Goal: Navigation & Orientation: Find specific page/section

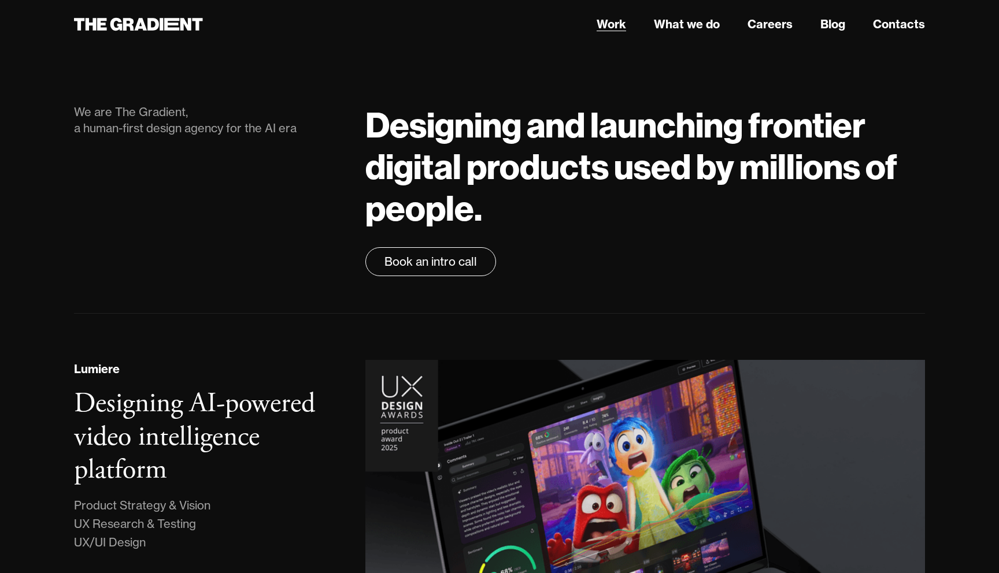
click at [618, 29] on link "Work" at bounding box center [610, 24] width 29 height 17
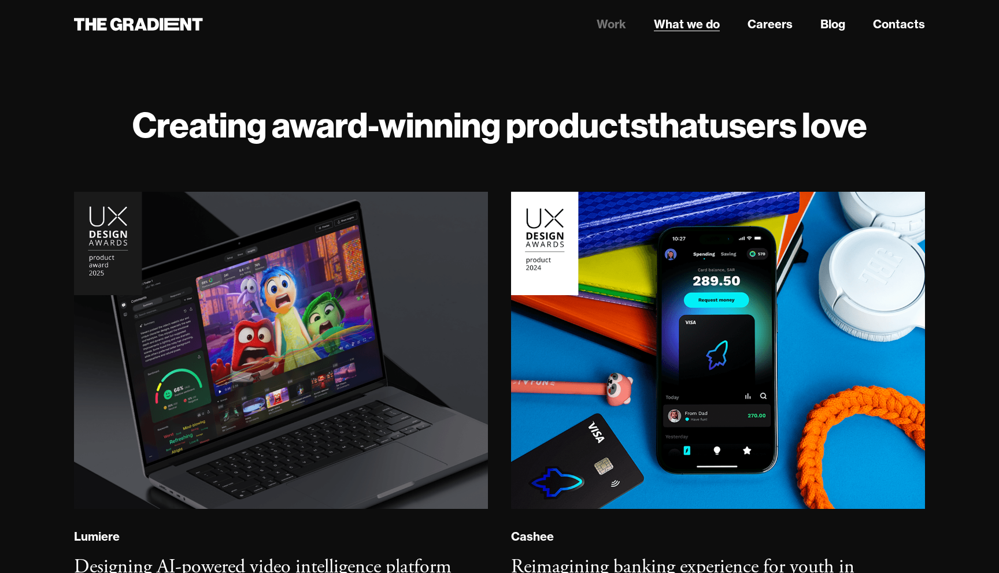
click at [680, 31] on link "What we do" at bounding box center [687, 24] width 66 height 17
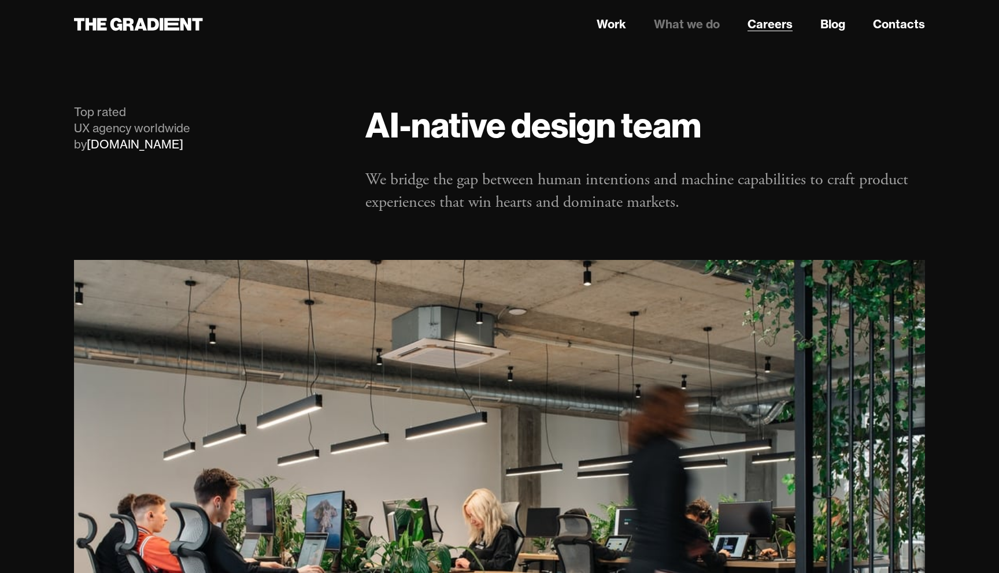
click at [778, 27] on link "Careers" at bounding box center [769, 24] width 45 height 17
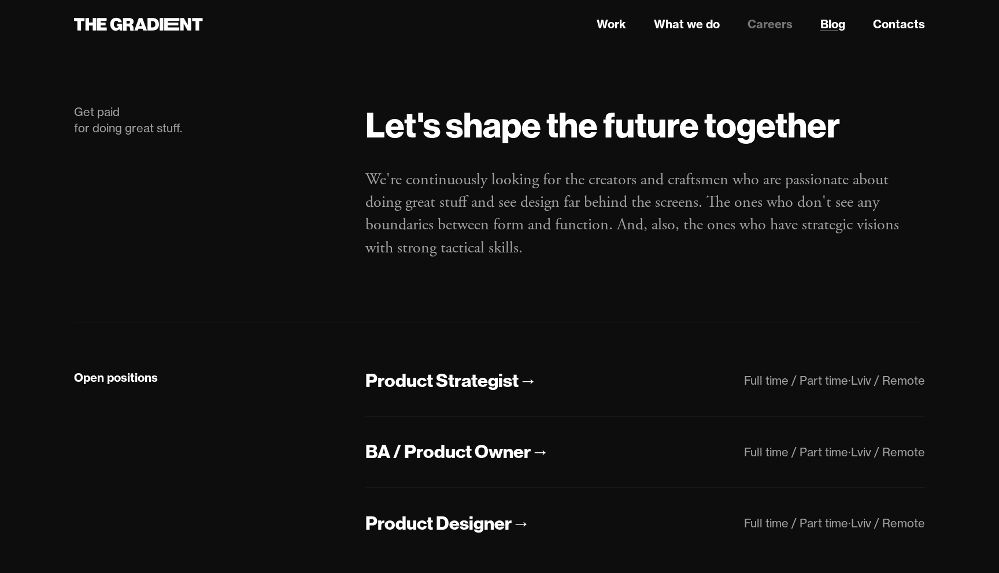
click at [835, 30] on link "Blog" at bounding box center [832, 24] width 25 height 17
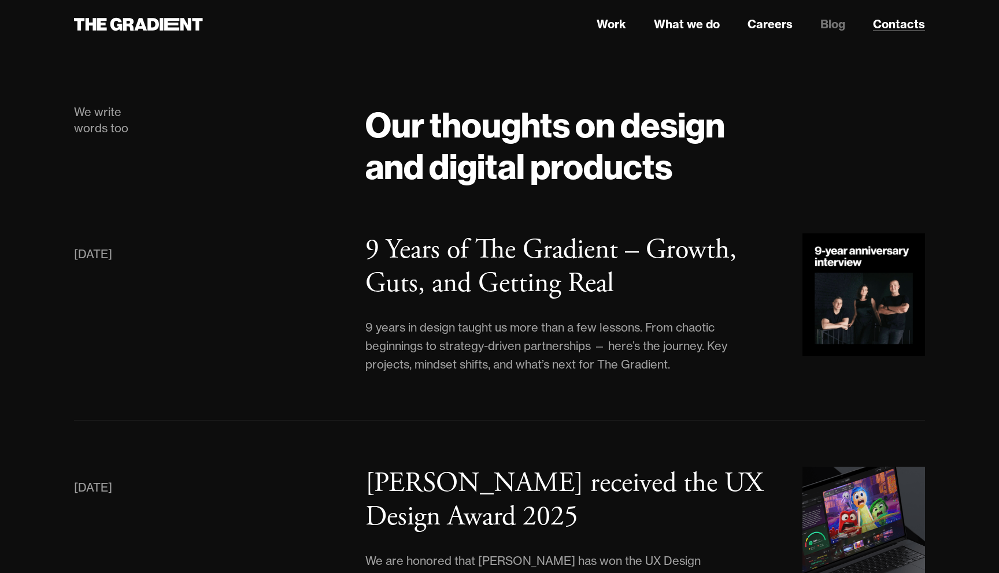
click at [904, 23] on link "Contacts" at bounding box center [899, 24] width 52 height 17
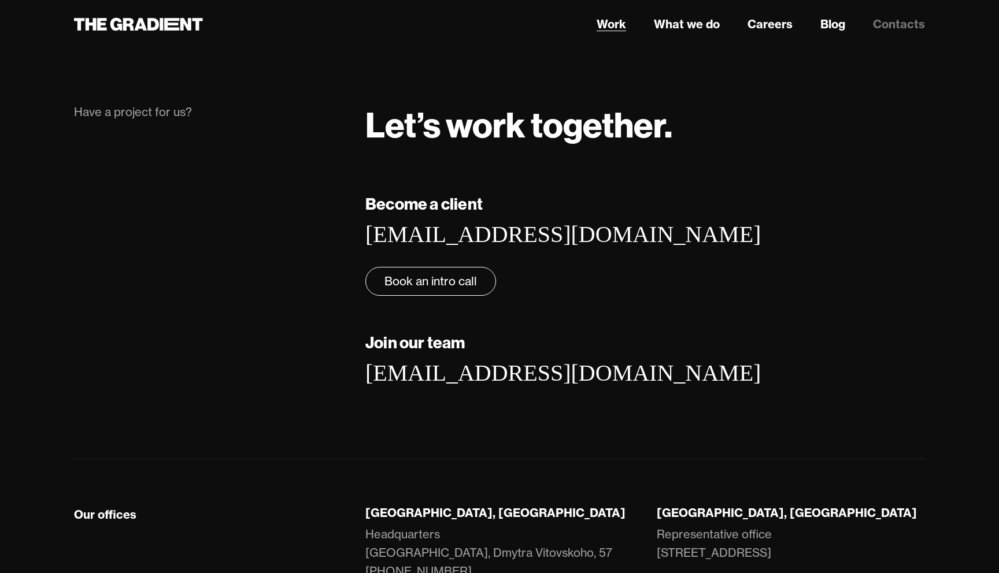
click at [613, 24] on link "Work" at bounding box center [610, 24] width 29 height 17
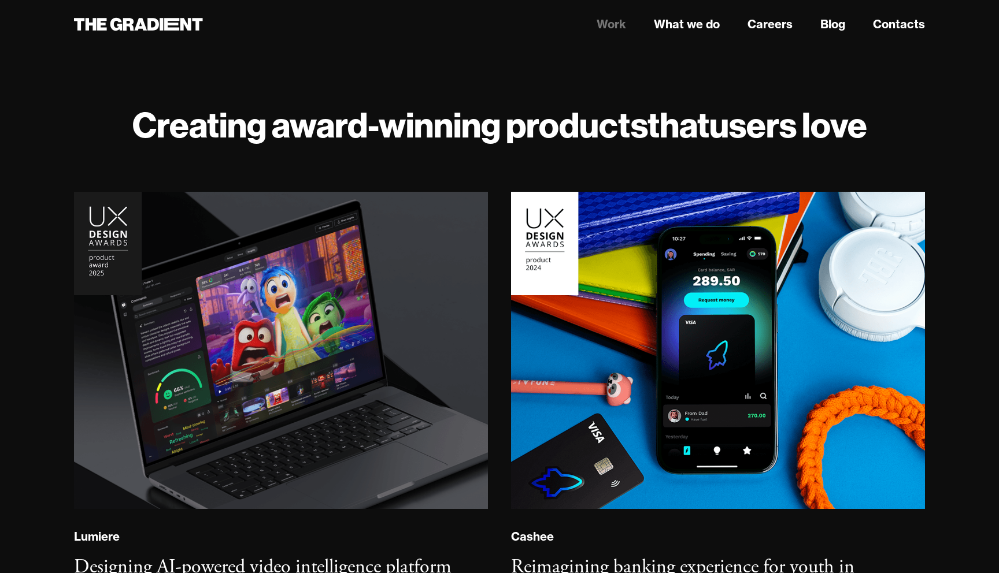
click at [118, 123] on h1 "Creating award-winning products that users love" at bounding box center [499, 125] width 851 height 42
drag, startPoint x: 127, startPoint y: 124, endPoint x: 875, endPoint y: 128, distance: 747.7
click at [875, 128] on h1 "Creating award-winning products that users love" at bounding box center [499, 125] width 851 height 42
click at [907, 135] on h1 "Creating award-winning products that users love" at bounding box center [499, 125] width 851 height 42
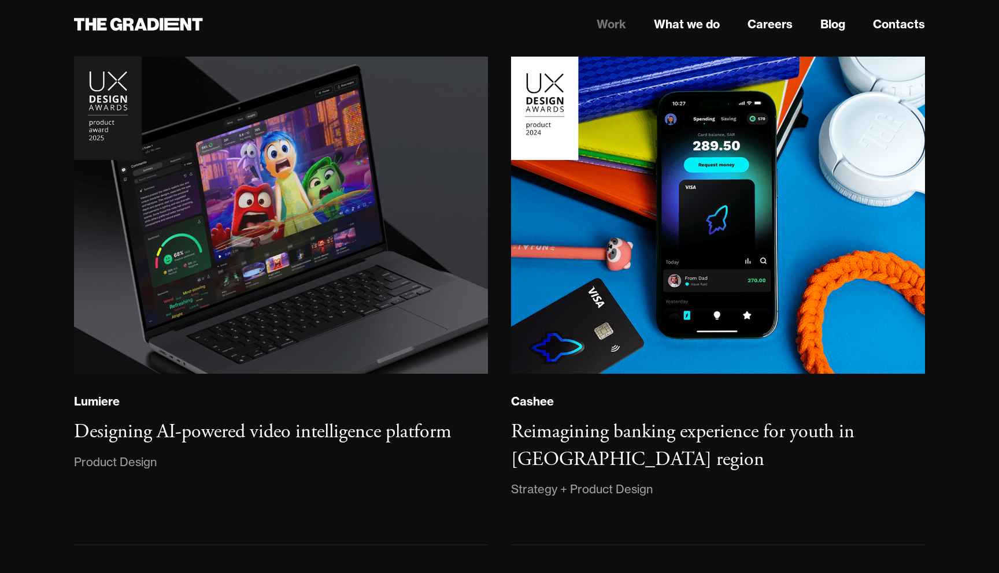
scroll to position [169, 0]
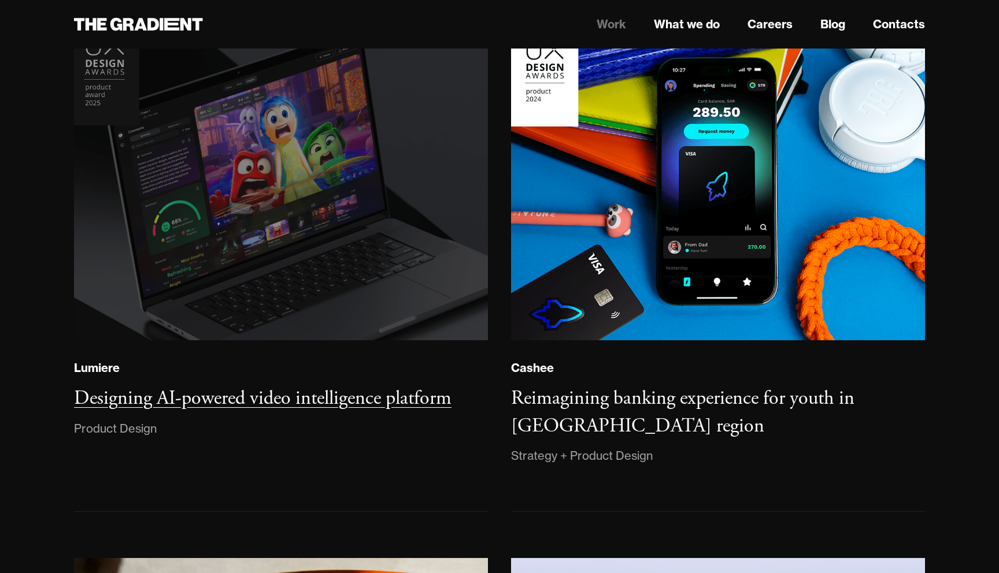
click at [311, 181] on img at bounding box center [281, 182] width 422 height 324
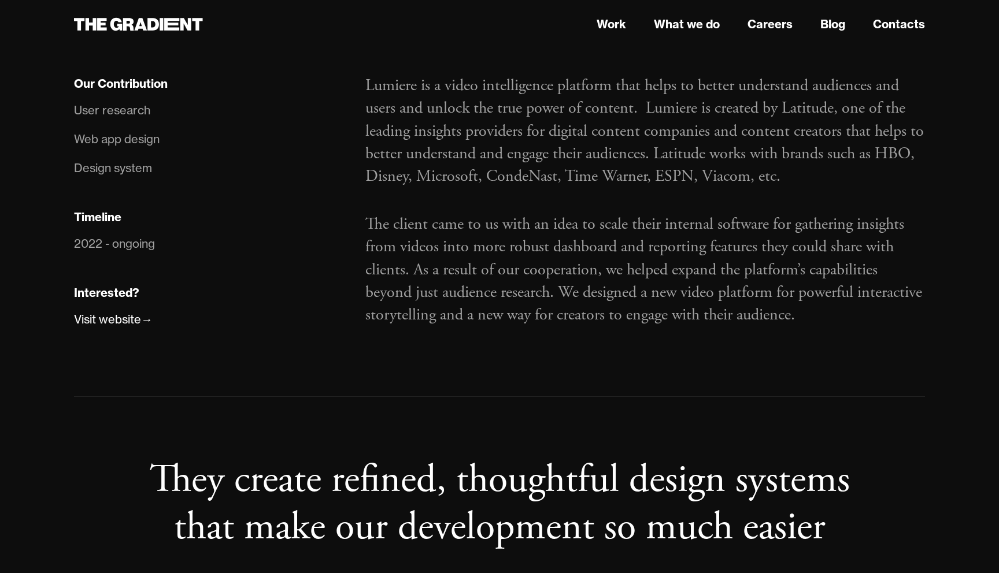
scroll to position [1271, 0]
